Goal: Information Seeking & Learning: Learn about a topic

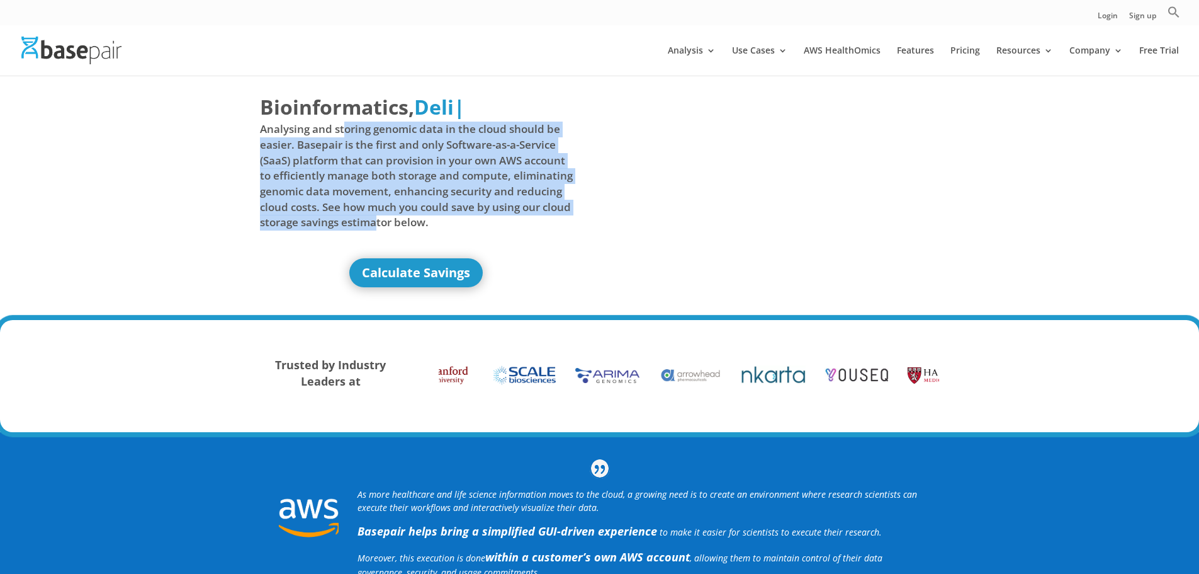
drag, startPoint x: 346, startPoint y: 129, endPoint x: 409, endPoint y: 215, distance: 106.8
click at [409, 215] on span "Analysing and storing genomic data in the cloud should be easier. Basepair is t…" at bounding box center [417, 176] width 314 height 108
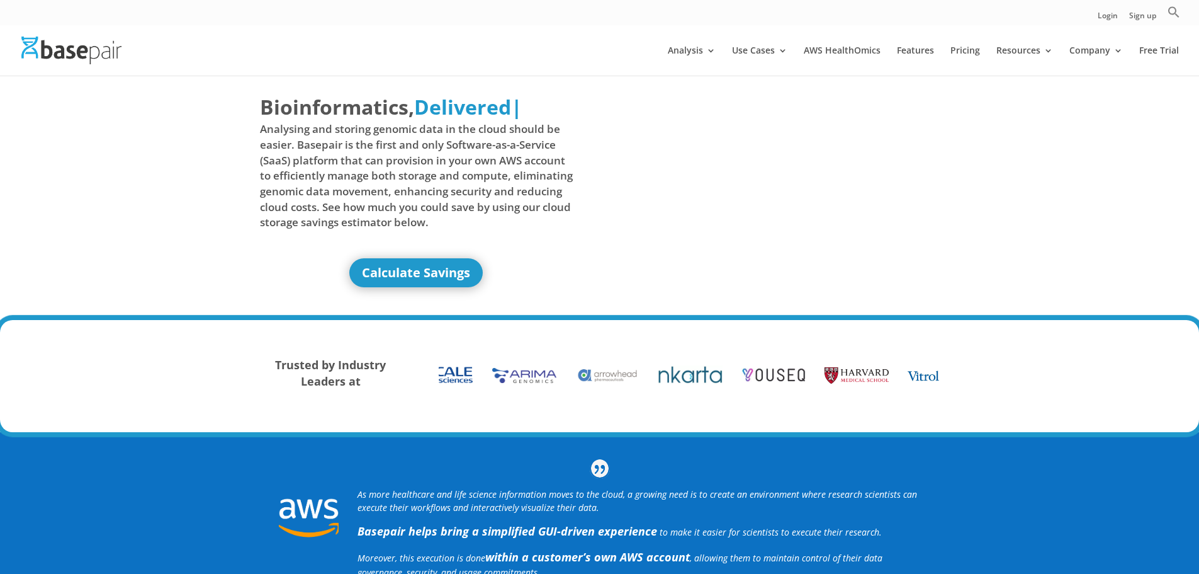
click at [205, 190] on div "Bioinformatics, Delivered Made Simple Accelerated Federated Delivered | Analysi…" at bounding box center [599, 198] width 1199 height 245
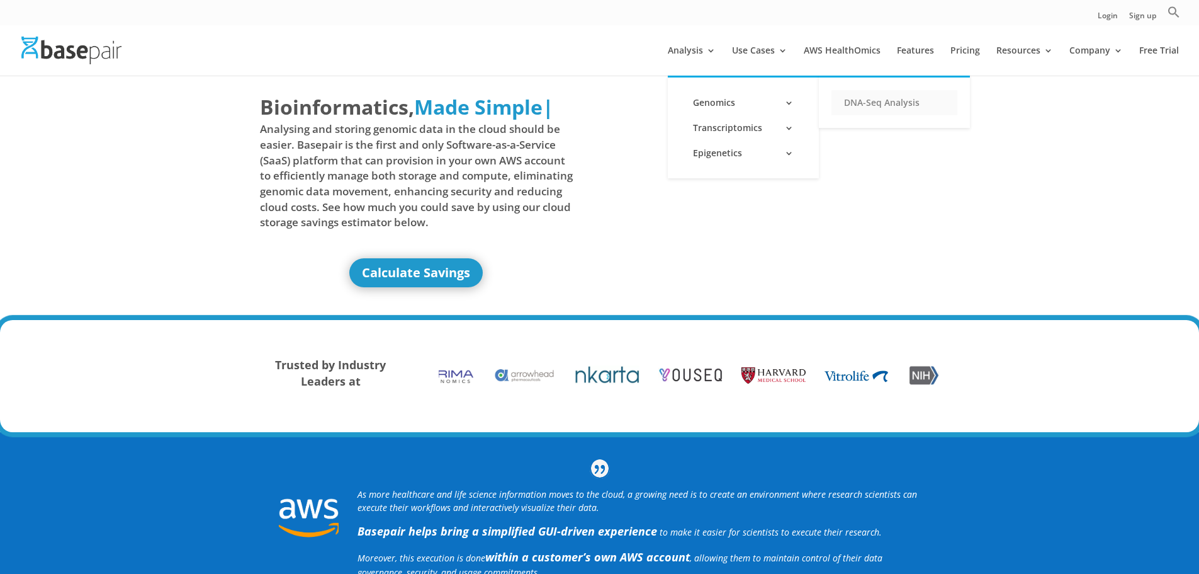
click at [875, 105] on link "DNA-Seq Analysis" at bounding box center [895, 102] width 126 height 25
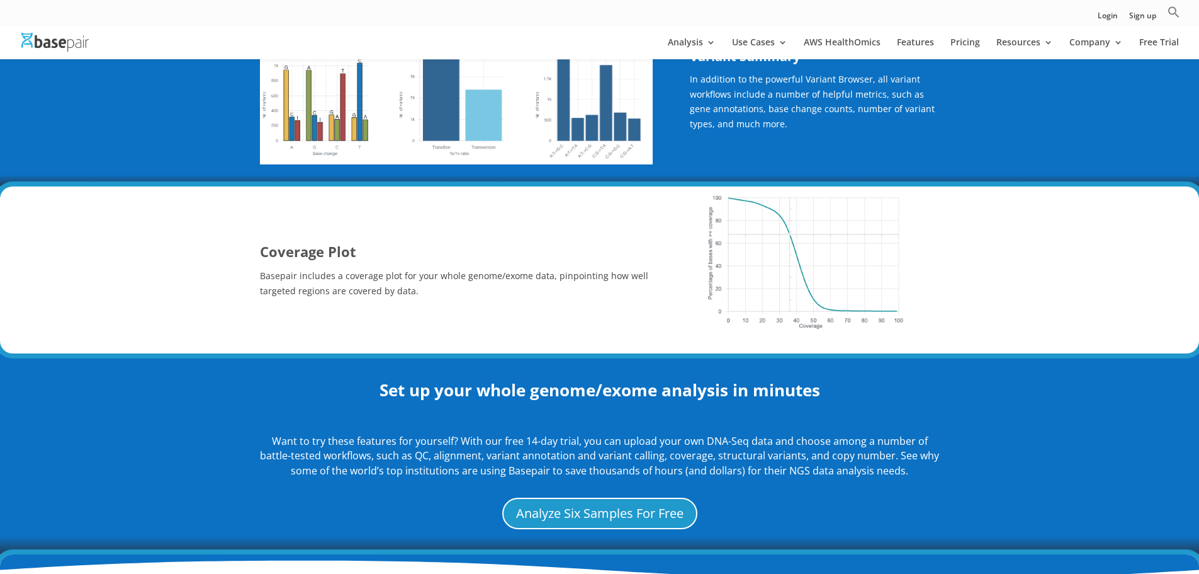
scroll to position [1070, 0]
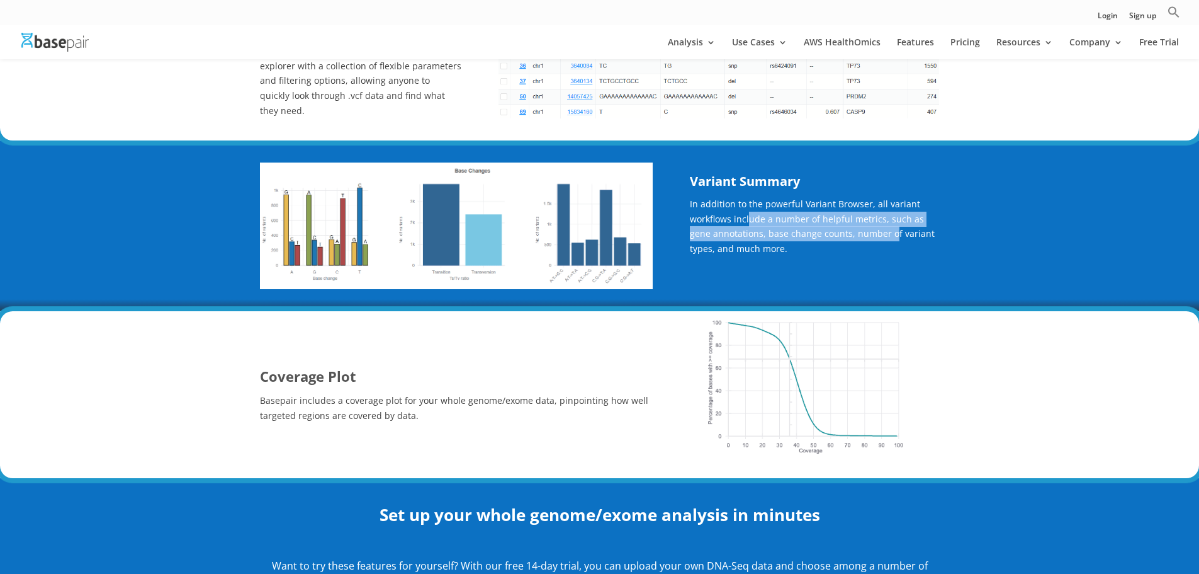
drag, startPoint x: 793, startPoint y: 227, endPoint x: 869, endPoint y: 229, distance: 75.6
click at [869, 229] on p "In addition to the powerful Variant Browser, all variant workflows include a nu…" at bounding box center [814, 230] width 249 height 69
click at [757, 234] on p "In addition to the powerful Variant Browser, all variant workflows include a nu…" at bounding box center [814, 230] width 249 height 69
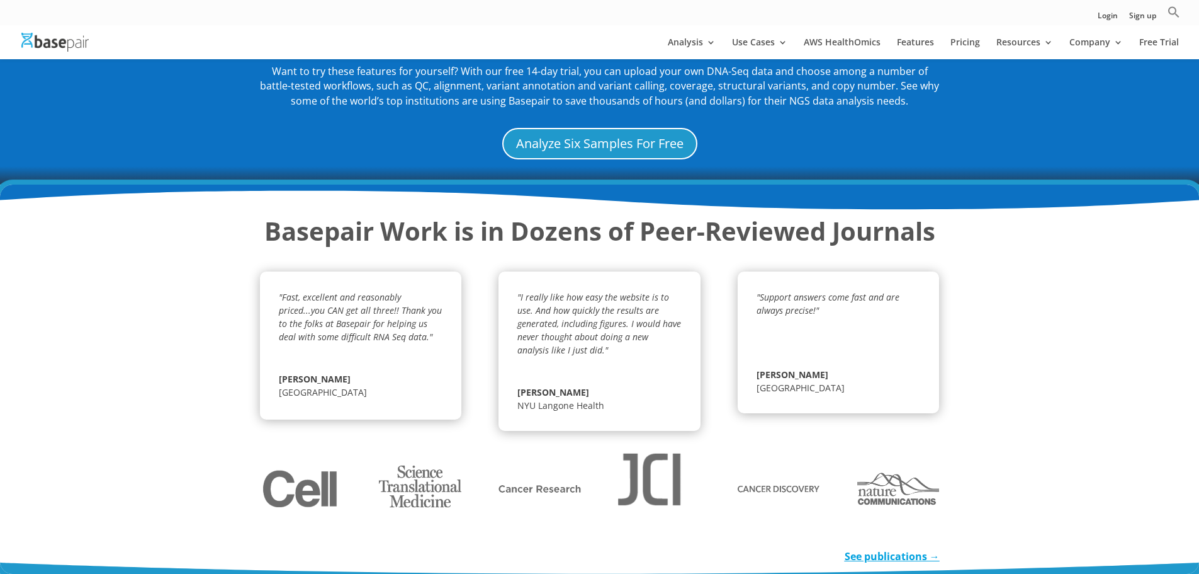
scroll to position [1574, 0]
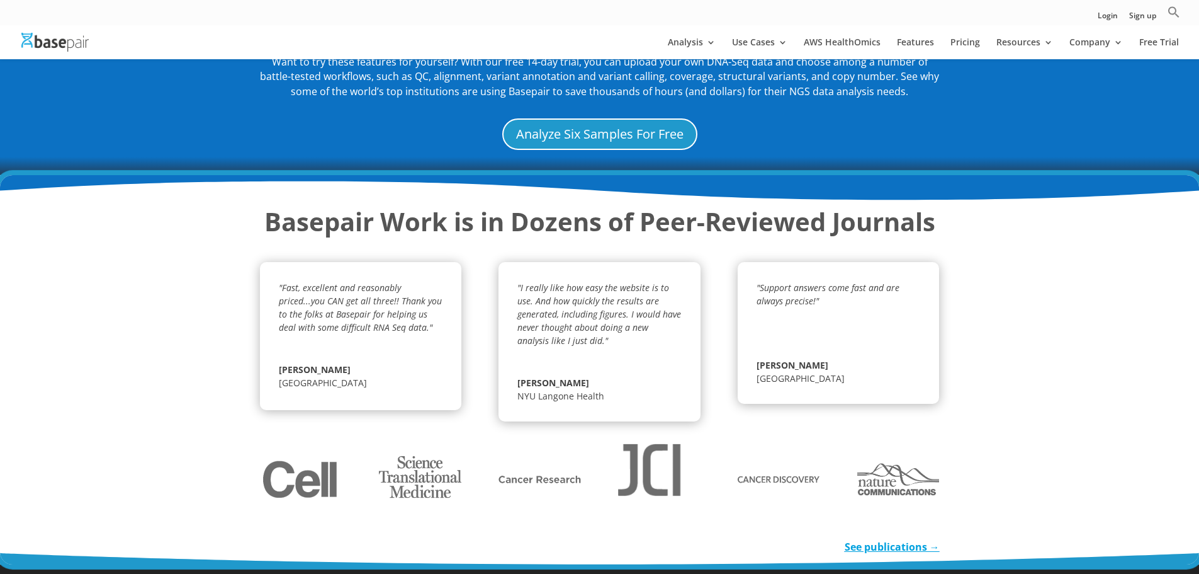
click at [1045, 343] on div "Basepair Work is in Dozens of Peer-Reviewed Journals "Fast, excellent and reaso…" at bounding box center [599, 370] width 1199 height 390
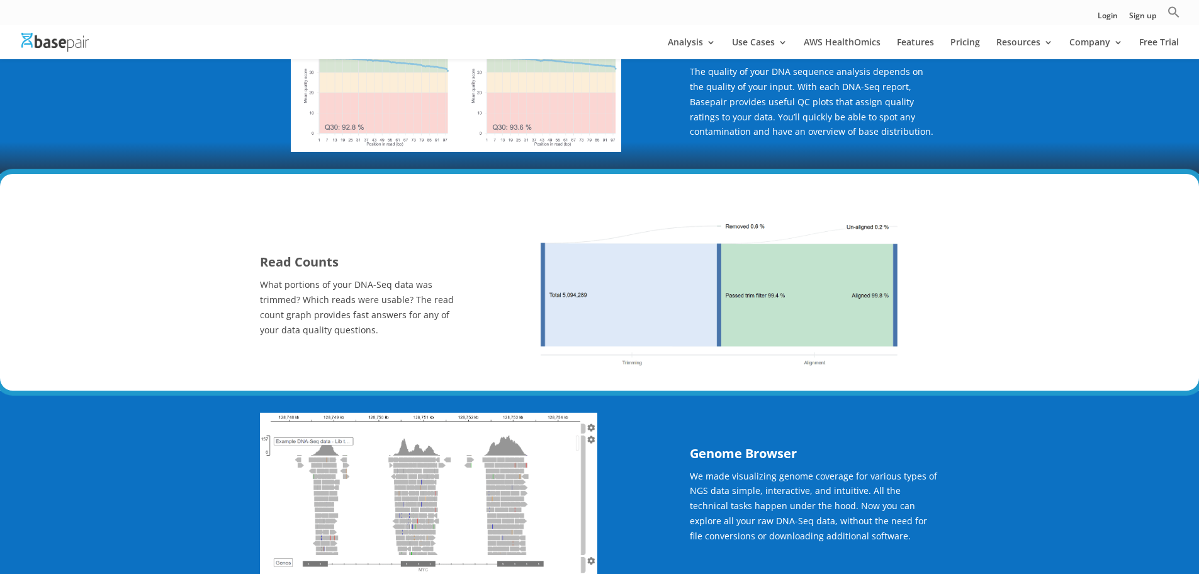
scroll to position [0, 0]
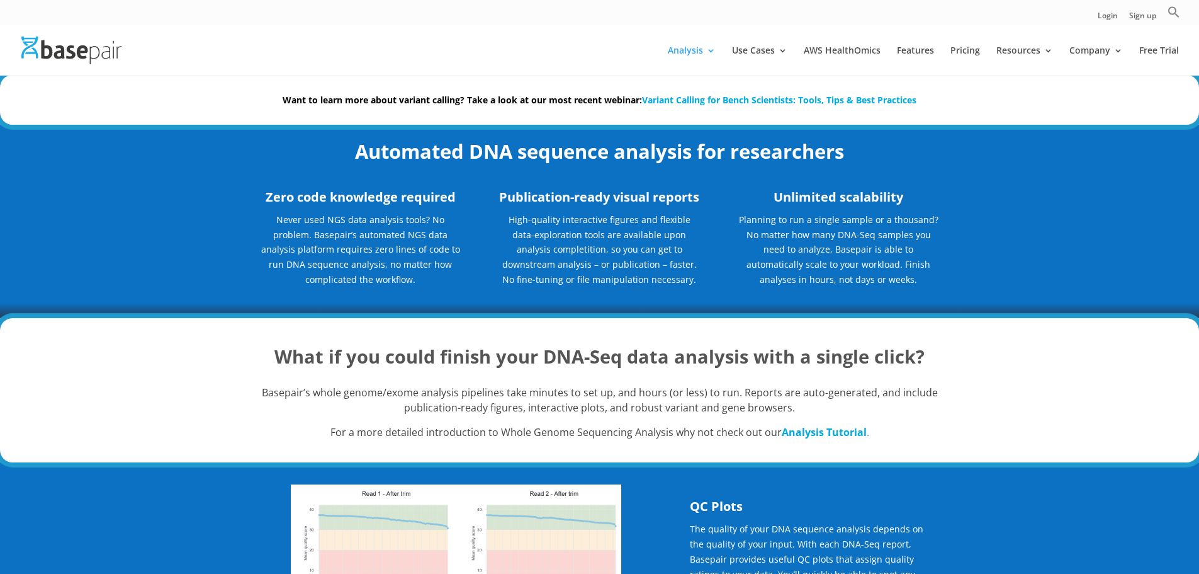
click at [737, 101] on link "Variant Calling for Bench Scientists: Tools, Tips & Best Practices" at bounding box center [779, 100] width 275 height 12
